Goal: Find specific page/section: Find specific page/section

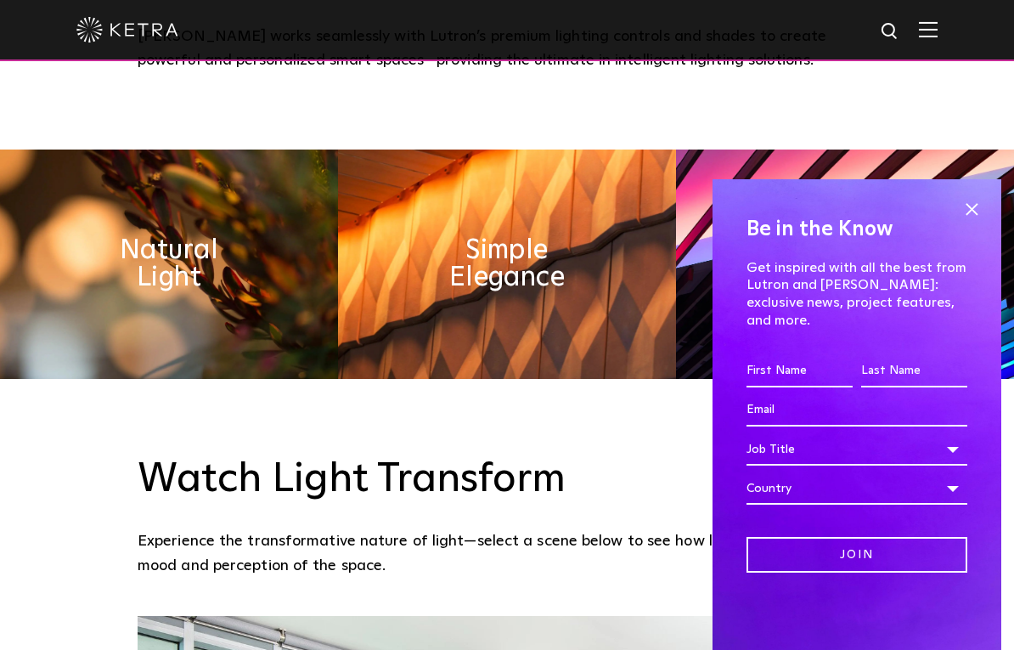
click at [982, 222] on span at bounding box center [971, 208] width 25 height 25
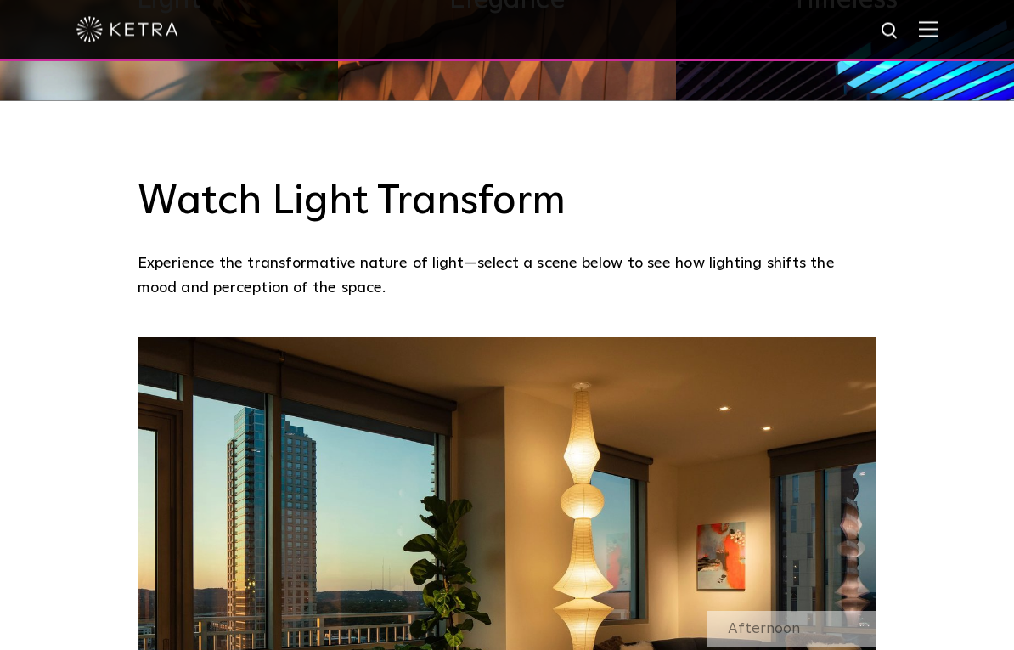
scroll to position [1103, 0]
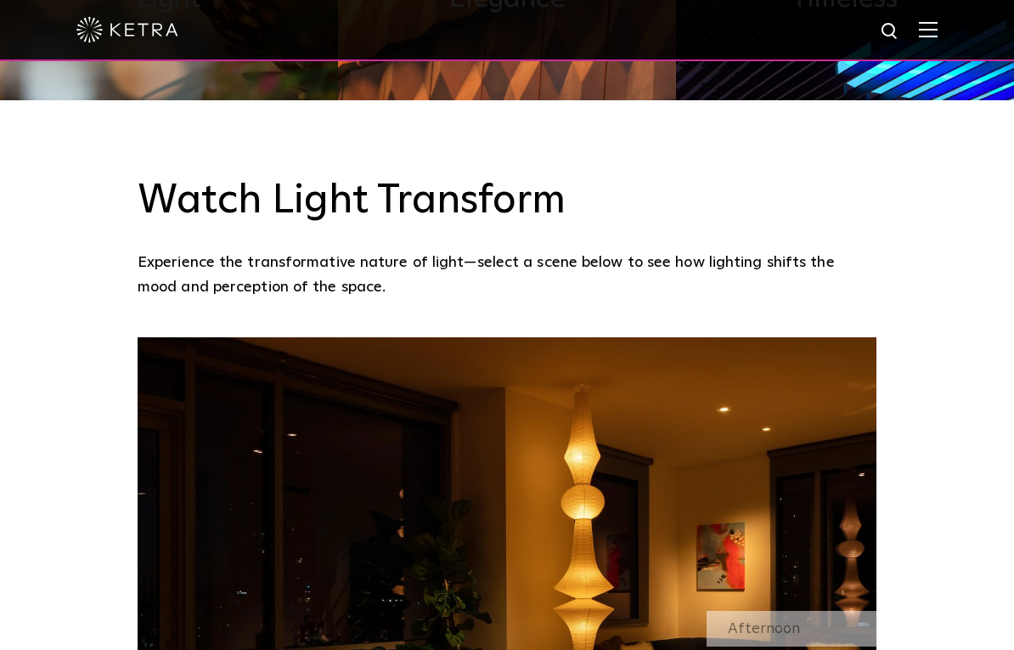
click at [932, 24] on img at bounding box center [928, 29] width 19 height 16
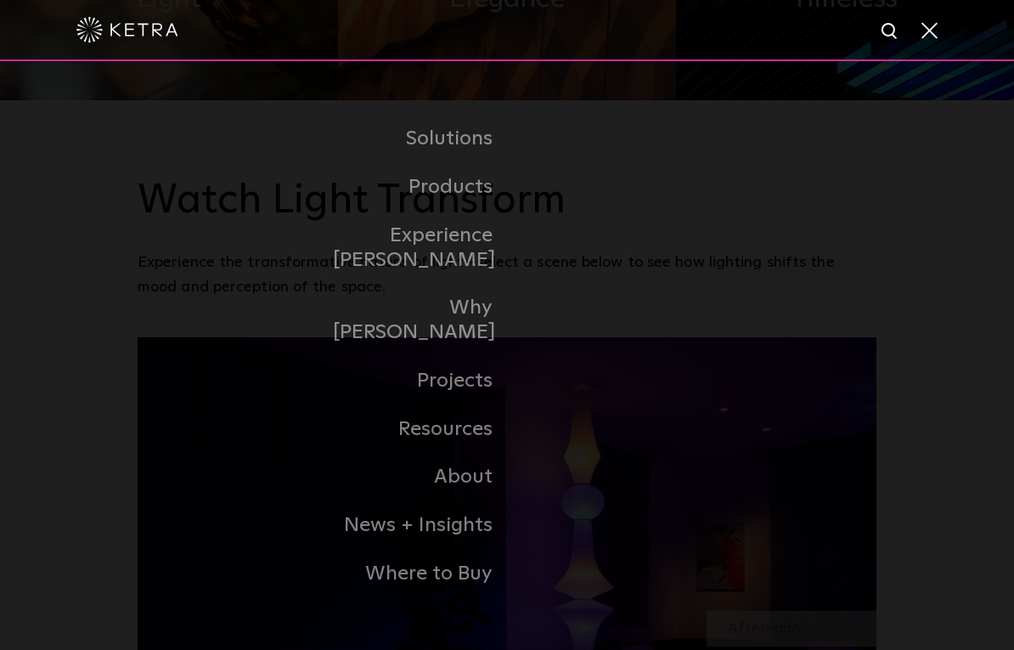
click at [459, 549] on link "Where to Buy" at bounding box center [420, 573] width 174 height 48
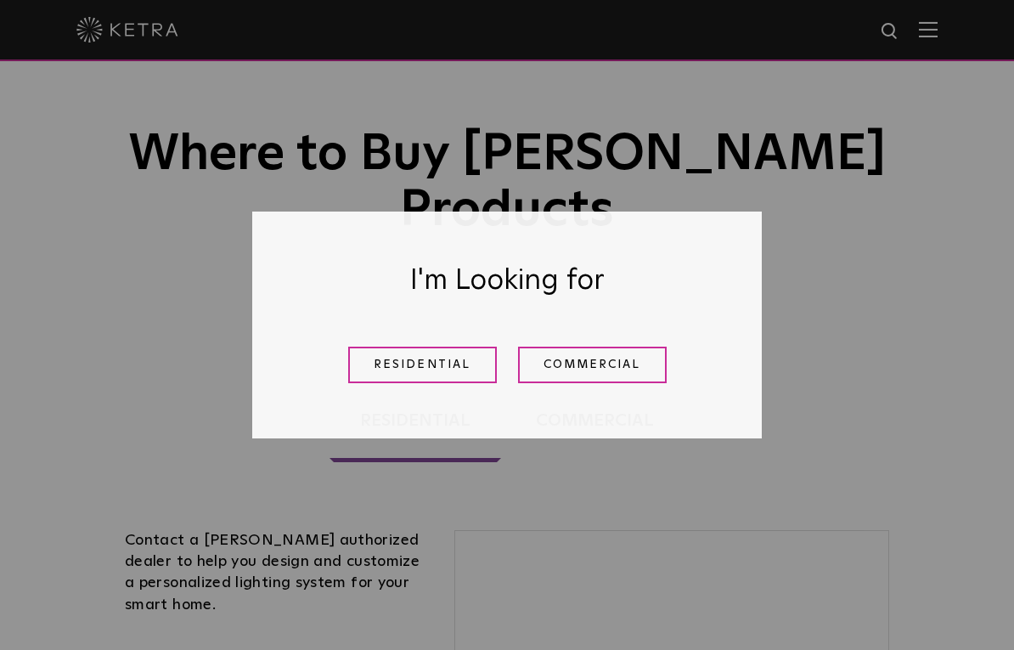
scroll to position [81, 0]
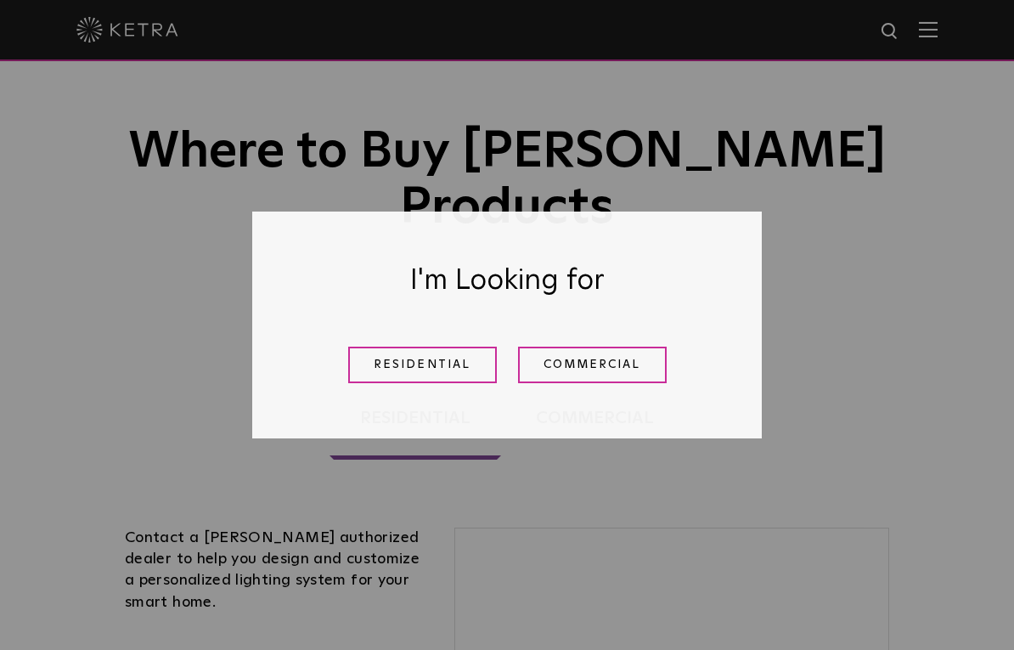
click at [463, 359] on link "Residential" at bounding box center [422, 364] width 149 height 37
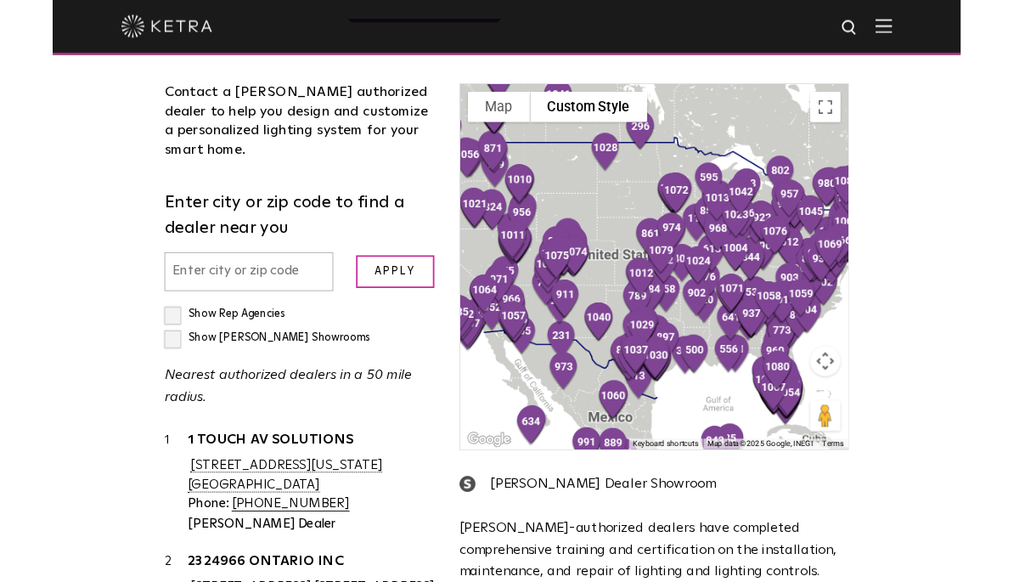
scroll to position [463, 0]
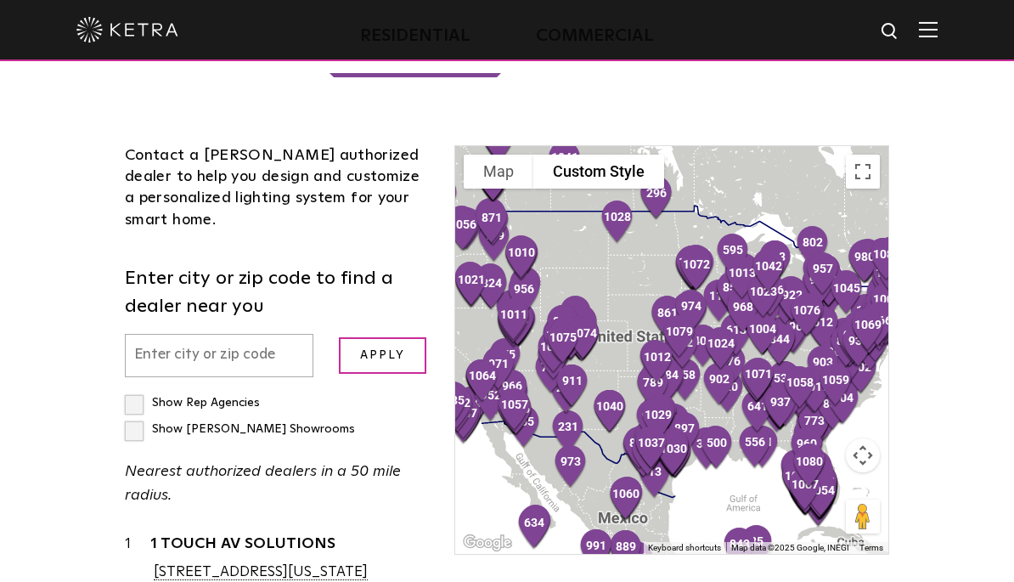
click at [274, 334] on input "text" at bounding box center [219, 355] width 188 height 43
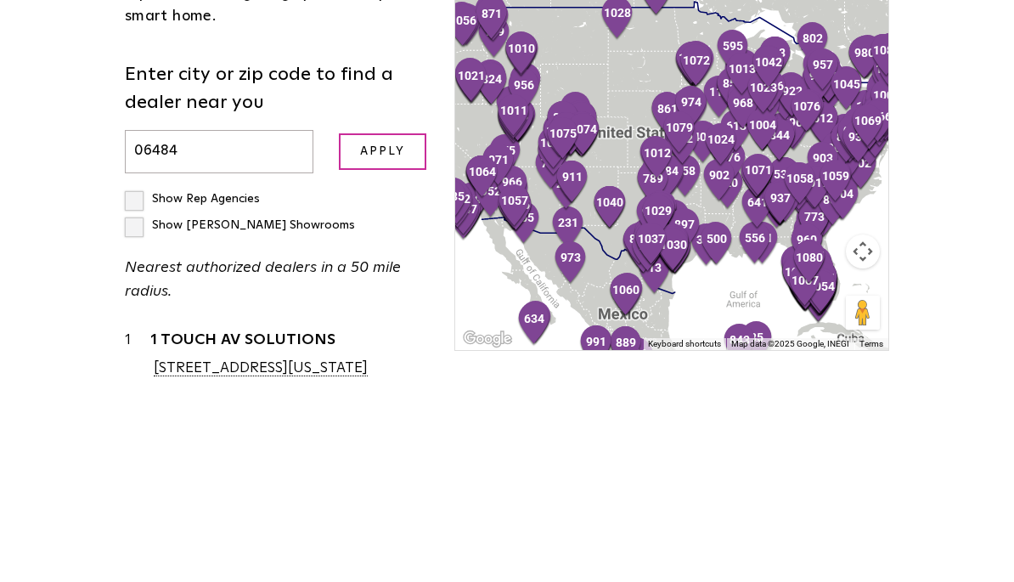
type input "06484"
click at [408, 337] on input "Apply" at bounding box center [383, 355] width 88 height 37
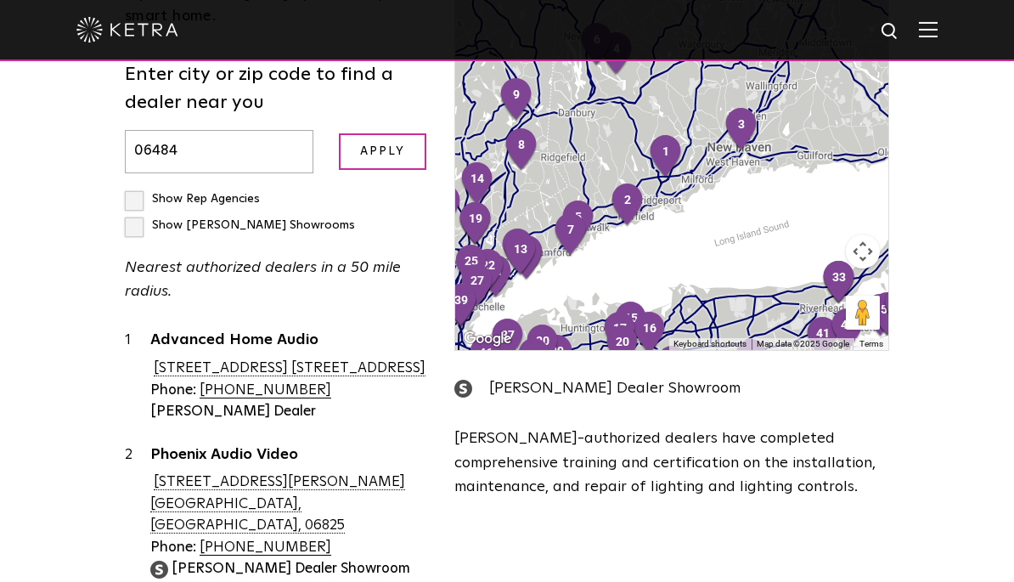
scroll to position [0, 0]
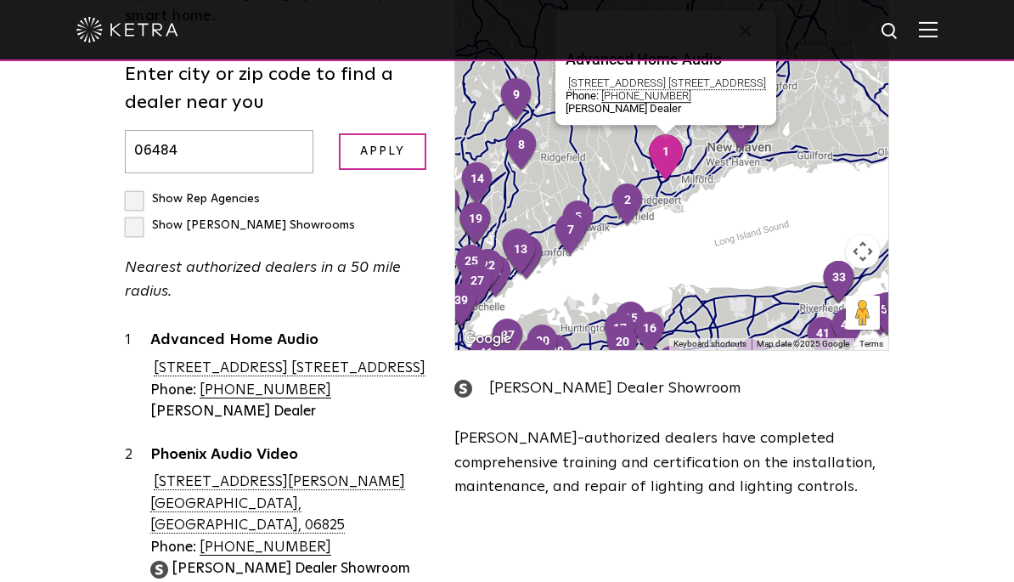
click at [284, 332] on link "Advanced Home Audio" at bounding box center [289, 342] width 279 height 21
